Goal: Task Accomplishment & Management: Manage account settings

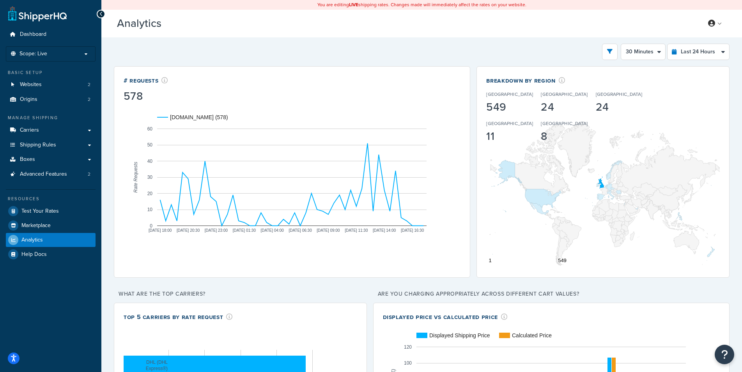
select select "30m"
click at [712, 18] on link at bounding box center [715, 24] width 22 height 12
click at [713, 21] on icon at bounding box center [711, 23] width 7 height 7
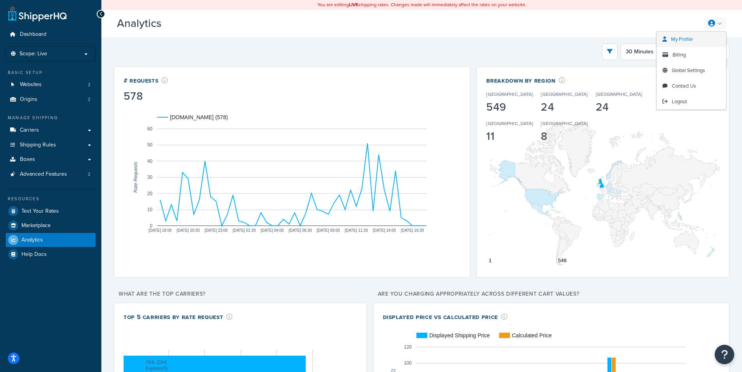
click at [699, 38] on link "My Profile" at bounding box center [691, 40] width 69 height 16
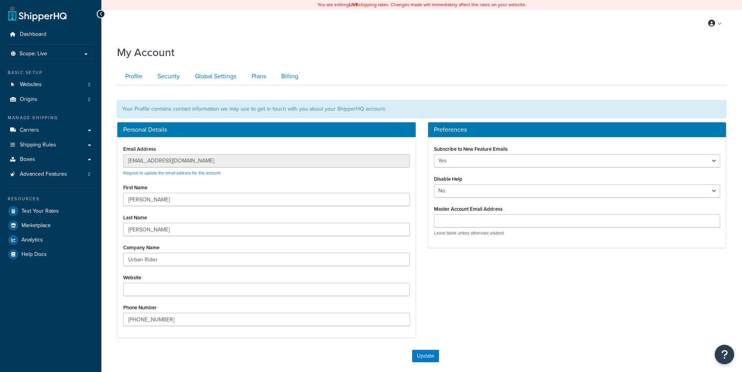
click at [107, 189] on div "My Account Contact Us Send Us A Message Contact Information Name * Email * Comp…" at bounding box center [421, 236] width 641 height 391
drag, startPoint x: 274, startPoint y: 74, endPoint x: 268, endPoint y: 74, distance: 5.9
click at [274, 74] on link "Billing" at bounding box center [289, 77] width 32 height 18
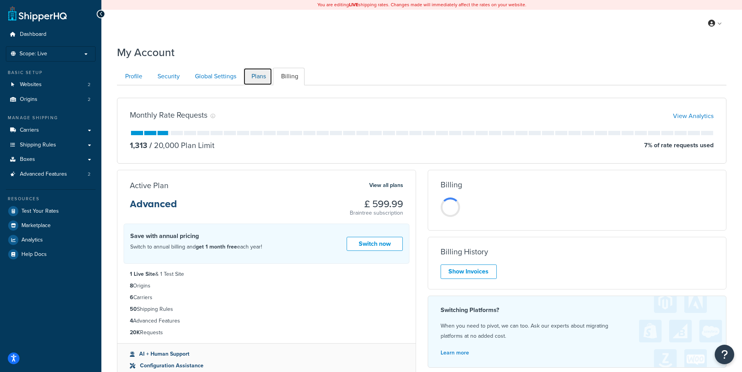
click at [259, 76] on link "Plans" at bounding box center [257, 77] width 29 height 18
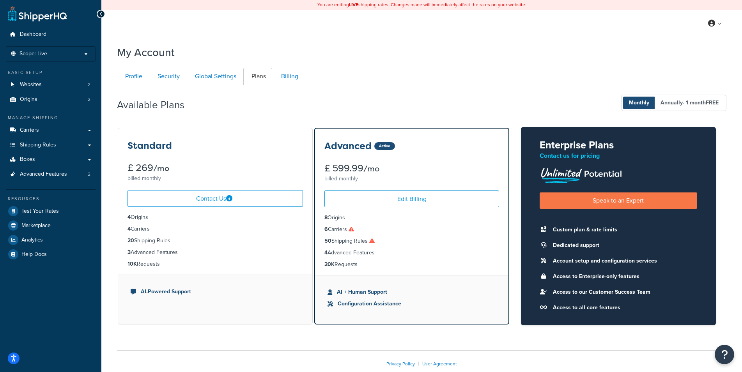
click at [343, 123] on div "Available Plans Monthly Annually - 1 month FREE Standard £ 269 /mo billed month…" at bounding box center [421, 205] width 609 height 240
click at [349, 106] on div "Available Plans Monthly Annually - 1 month FREE" at bounding box center [421, 103] width 609 height 23
click at [64, 130] on link "Carriers" at bounding box center [51, 130] width 90 height 14
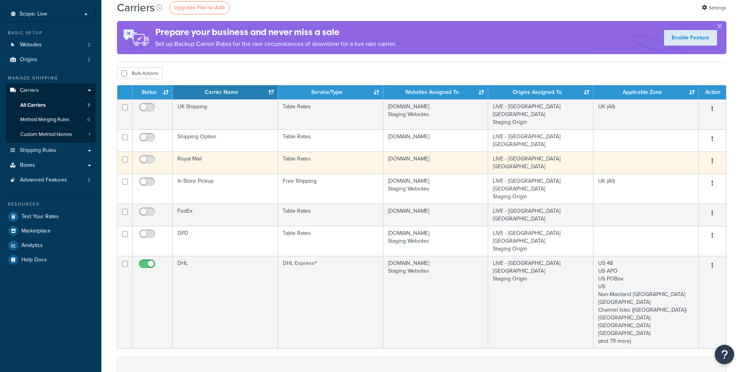
scroll to position [40, 0]
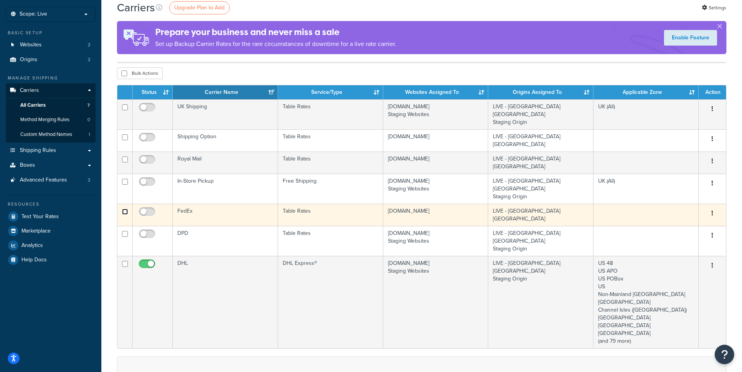
click at [123, 209] on input "checkbox" at bounding box center [125, 212] width 6 height 6
checkbox input "true"
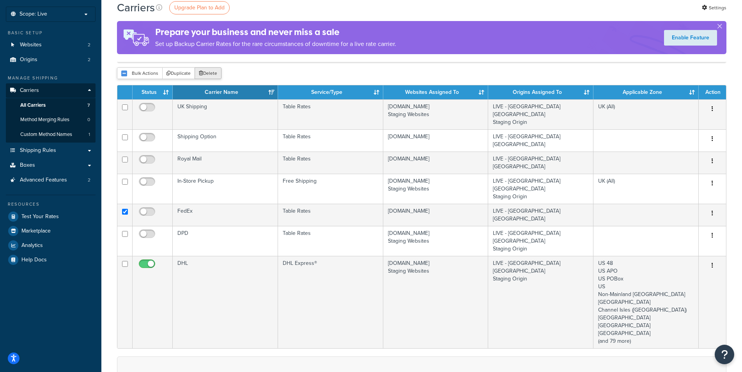
click at [206, 74] on button "Delete" at bounding box center [208, 73] width 27 height 12
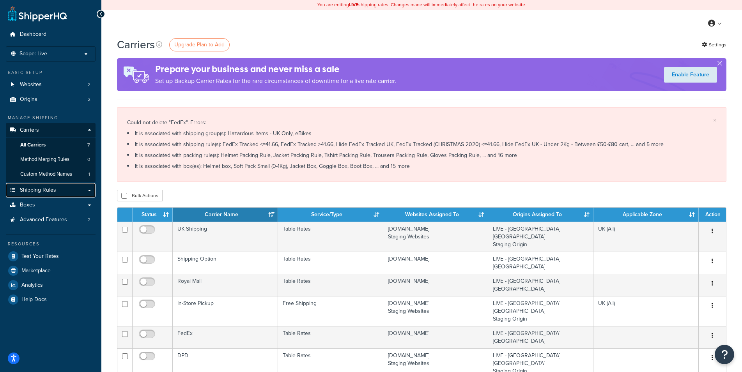
click at [71, 190] on link "Shipping Rules" at bounding box center [51, 190] width 90 height 14
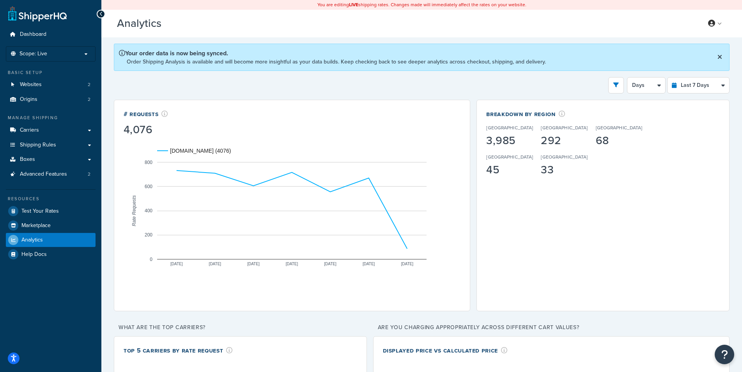
select select "last_7_days"
